Goal: Transaction & Acquisition: Purchase product/service

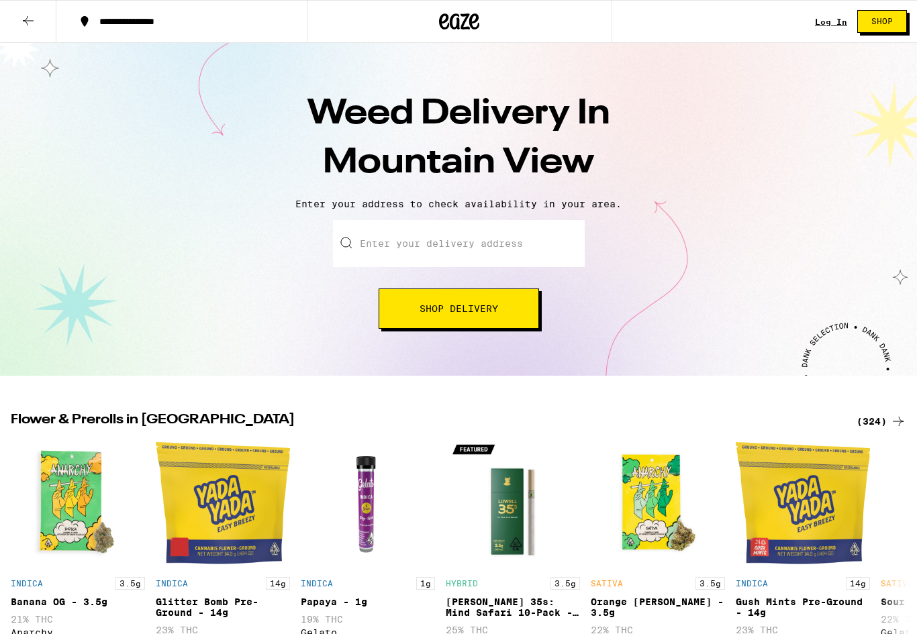
click at [536, 238] on input "Enter your delivery address" at bounding box center [459, 243] width 252 height 47
click at [491, 321] on button "Shop Delivery" at bounding box center [459, 309] width 160 height 40
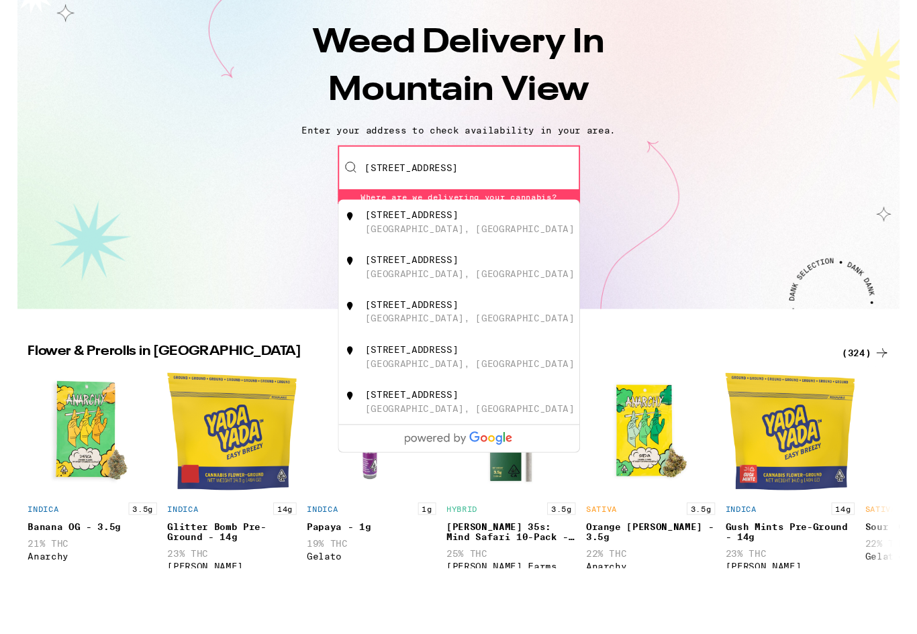
click at [449, 301] on div "[GEOGRAPHIC_DATA], [GEOGRAPHIC_DATA]" at bounding box center [470, 306] width 218 height 11
type input "[STREET_ADDRESS]"
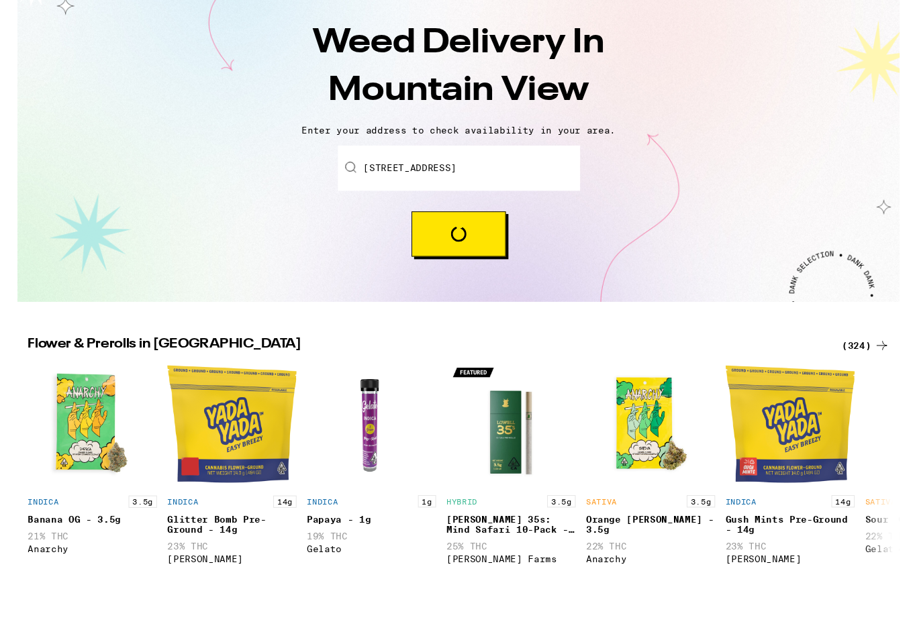
scroll to position [69, 0]
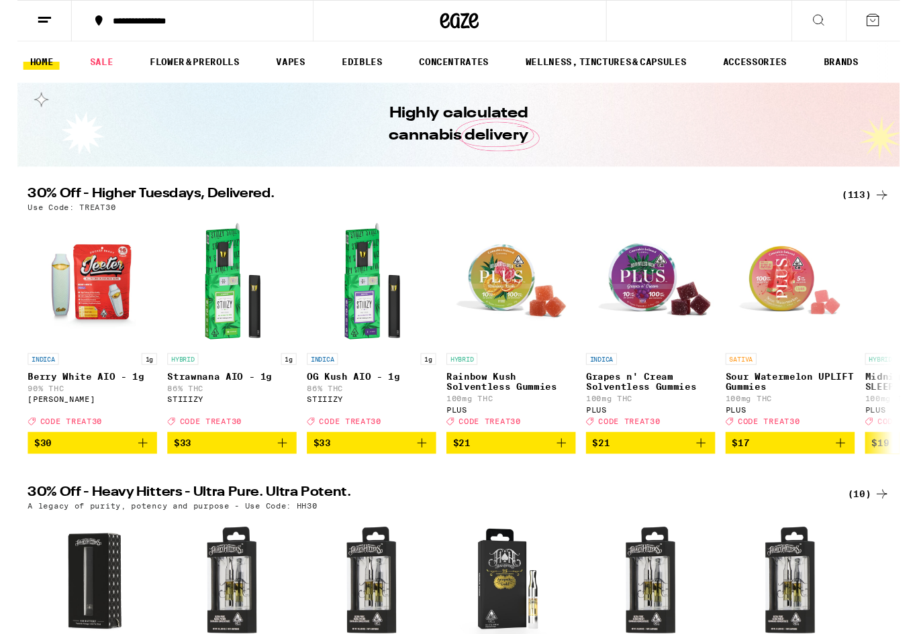
click at [828, 27] on icon at bounding box center [832, 21] width 16 height 16
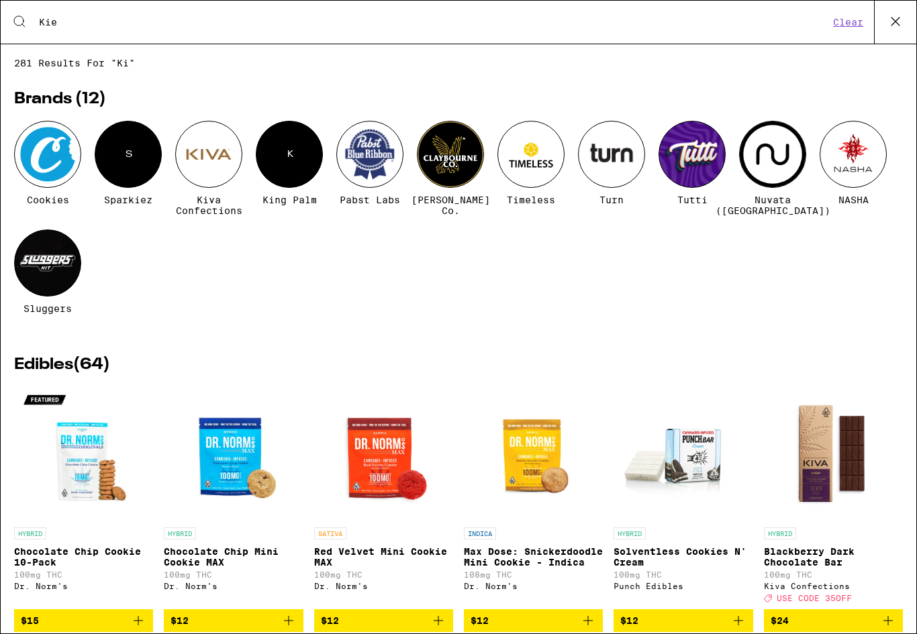
type input "Kief"
